Goal: Navigation & Orientation: Find specific page/section

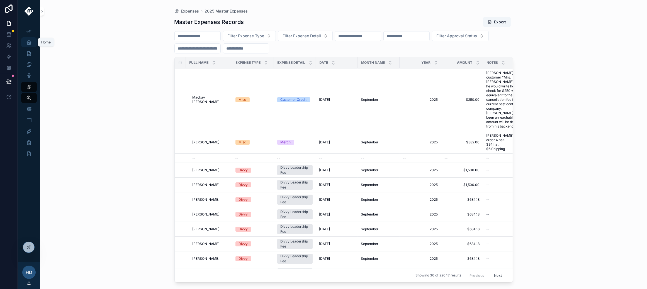
click at [31, 43] on icon "scrollable content" at bounding box center [29, 43] width 6 height 6
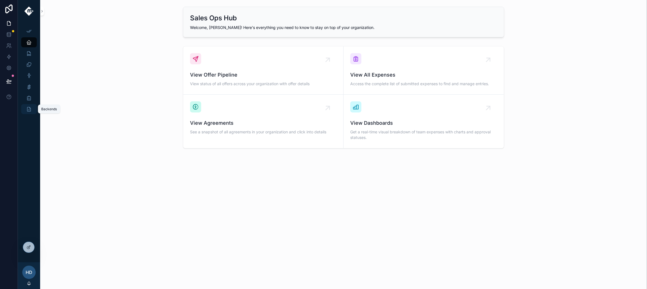
click at [32, 109] on div "Backends" at bounding box center [29, 109] width 9 height 9
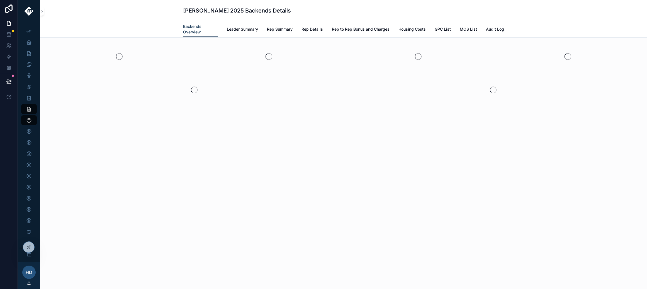
click at [99, 27] on div "Backends Overview Leader Summary Rep Summary Rep Details Rep to Rep Bonus and C…" at bounding box center [343, 29] width 600 height 16
